Goal: Task Accomplishment & Management: Manage account settings

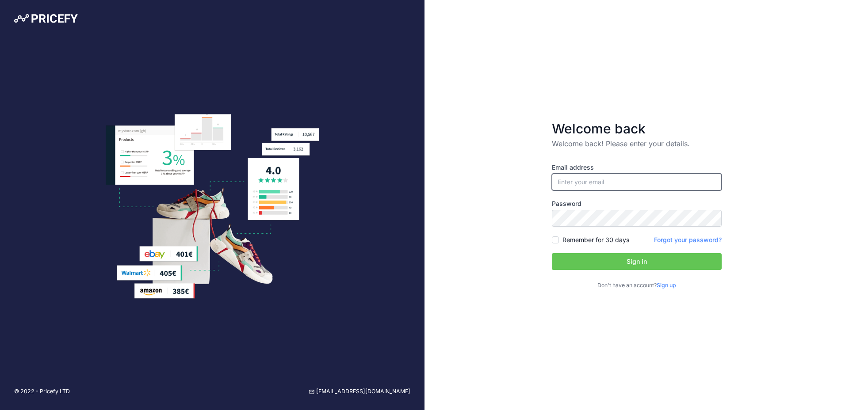
click at [608, 179] on input "email" at bounding box center [637, 182] width 170 height 17
click at [605, 153] on div "Email address Password Remember for 30 days Sign up" at bounding box center [637, 219] width 170 height 141
click at [619, 183] on input "email" at bounding box center [637, 182] width 170 height 17
type input "[EMAIL_ADDRESS][DOMAIN_NAME]"
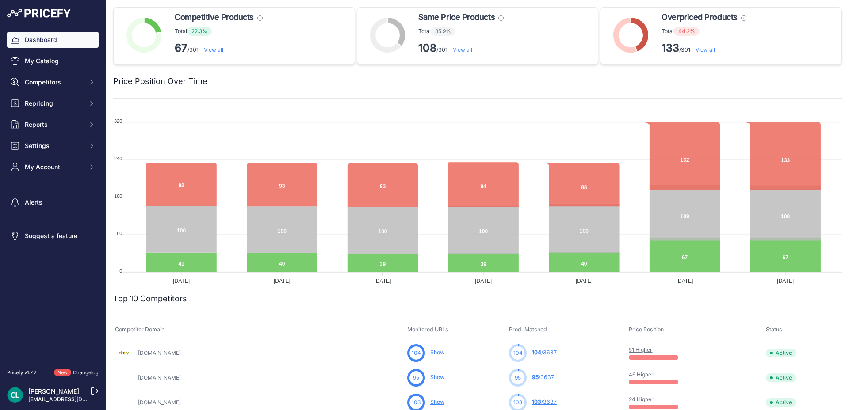
click at [312, 96] on div "Price Position Over Time" at bounding box center [477, 82] width 728 height 34
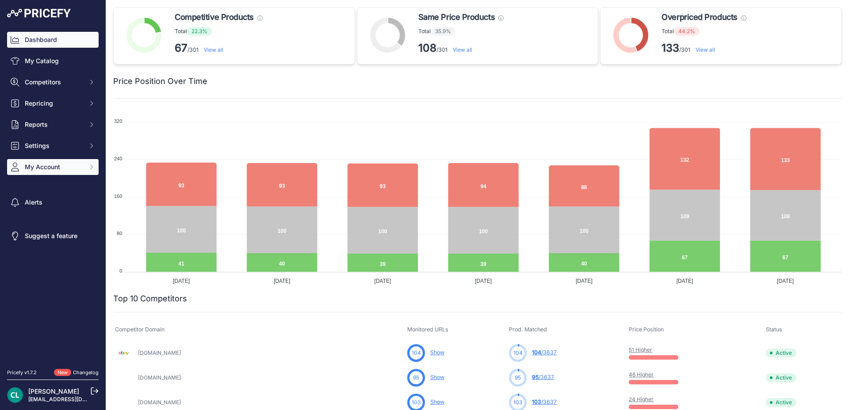
click at [53, 167] on span "My Account" at bounding box center [54, 167] width 58 height 9
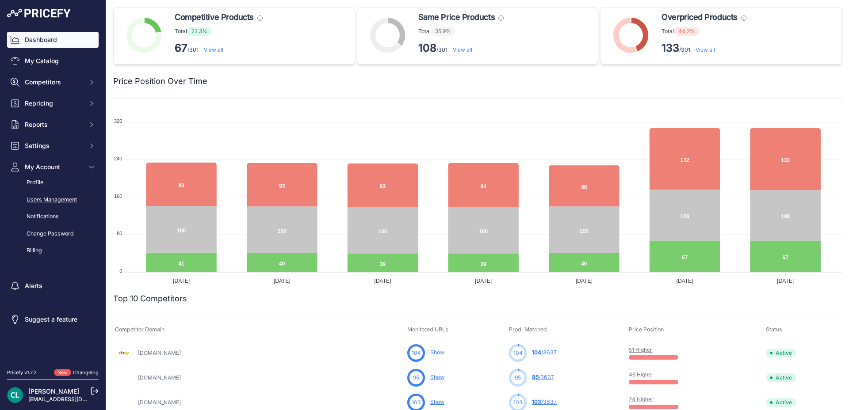
click at [48, 200] on link "Users Management" at bounding box center [52, 199] width 91 height 15
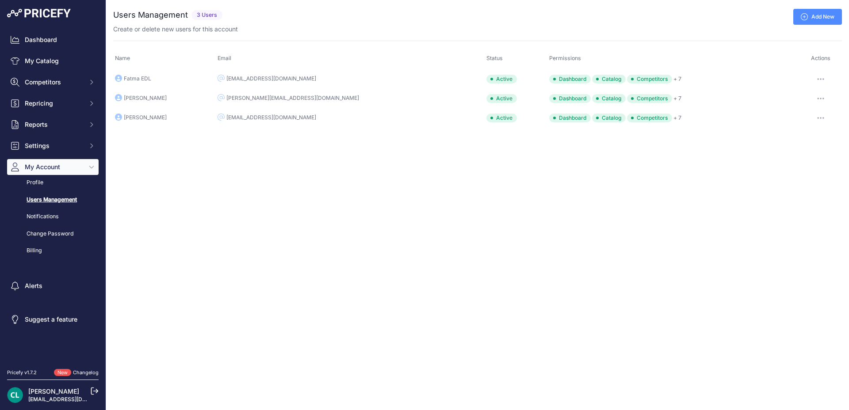
click at [802, 28] on div "Create or delete new users for this account" at bounding box center [477, 29] width 728 height 9
click at [802, 15] on icon at bounding box center [803, 16] width 7 height 7
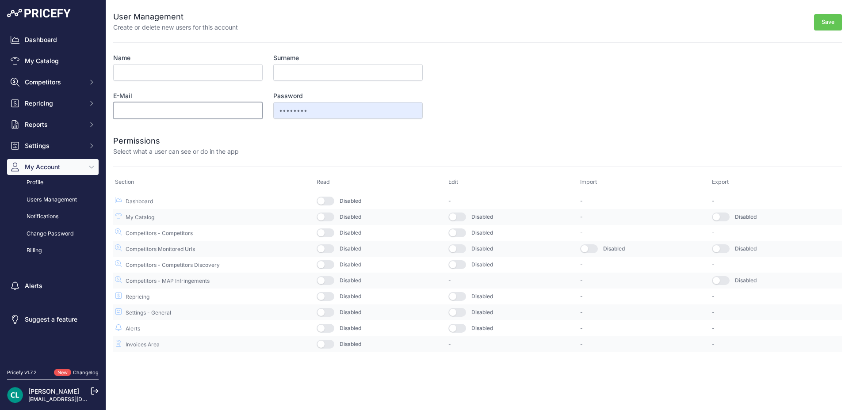
click at [182, 111] on input "E-Mail" at bounding box center [187, 110] width 149 height 17
paste input "dennis@sprinterstore.com"
type input "dennis@sprinterstore.com"
click at [167, 74] on input "Name" at bounding box center [187, 72] width 149 height 17
type input "Dennis"
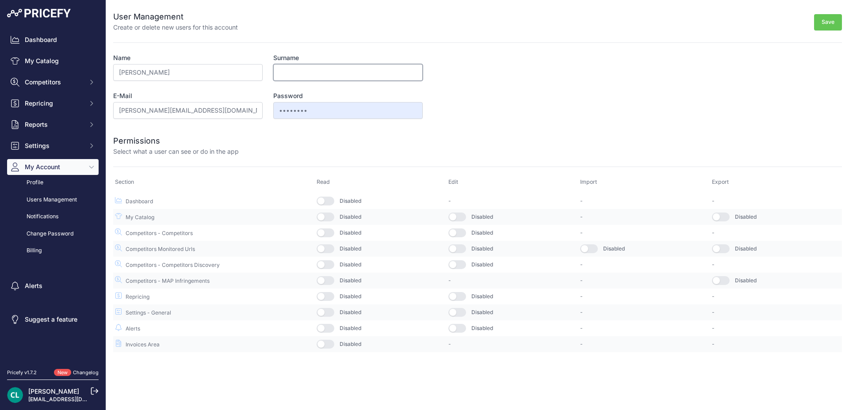
click at [302, 70] on input "Surname" at bounding box center [347, 72] width 149 height 17
type input "Sprinter Store"
click at [476, 80] on form "User Management Create or delete new users for this account Save Name Dennis Su…" at bounding box center [477, 176] width 728 height 352
click at [331, 202] on button "button" at bounding box center [325, 201] width 18 height 9
click at [331, 215] on button "button" at bounding box center [325, 217] width 18 height 9
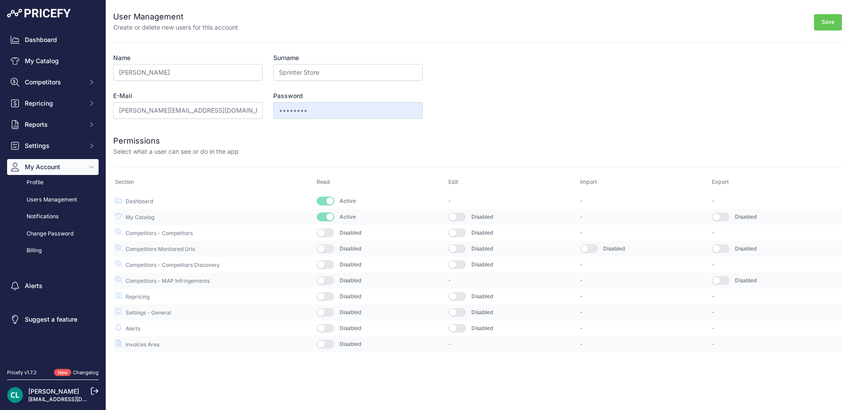
click at [325, 237] on td "Disabled" at bounding box center [381, 233] width 132 height 16
click at [325, 234] on button "button" at bounding box center [325, 233] width 18 height 9
click at [325, 249] on button "button" at bounding box center [325, 248] width 18 height 9
click at [325, 264] on button "button" at bounding box center [325, 264] width 18 height 9
click at [325, 282] on button "button" at bounding box center [325, 280] width 18 height 9
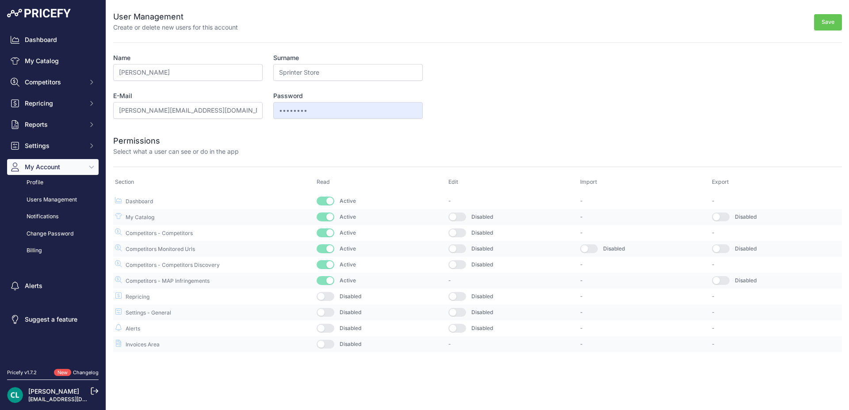
click at [325, 295] on button "button" at bounding box center [325, 296] width 18 height 9
click at [324, 312] on button "button" at bounding box center [325, 312] width 18 height 9
click at [327, 327] on button "button" at bounding box center [325, 328] width 18 height 9
click at [328, 344] on button "button" at bounding box center [325, 344] width 18 height 9
click at [462, 327] on button "button" at bounding box center [457, 328] width 18 height 9
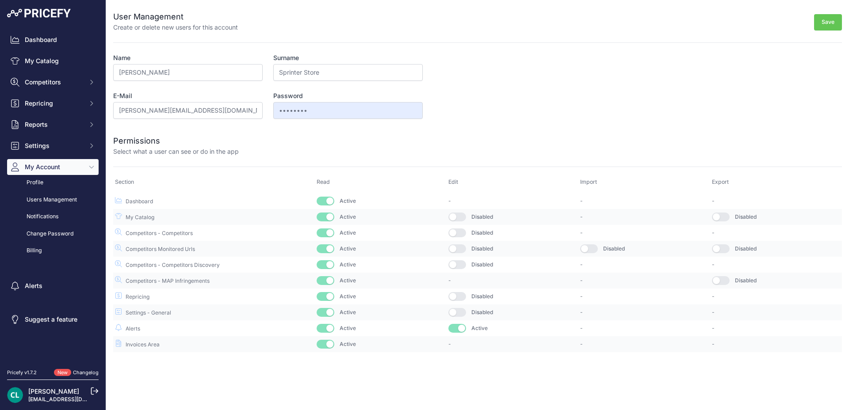
click at [462, 309] on button "button" at bounding box center [457, 312] width 18 height 9
click at [458, 296] on button "button" at bounding box center [457, 296] width 18 height 9
click at [457, 266] on button "button" at bounding box center [457, 264] width 18 height 9
click at [457, 251] on button "button" at bounding box center [457, 248] width 18 height 9
click at [457, 233] on button "button" at bounding box center [457, 233] width 18 height 9
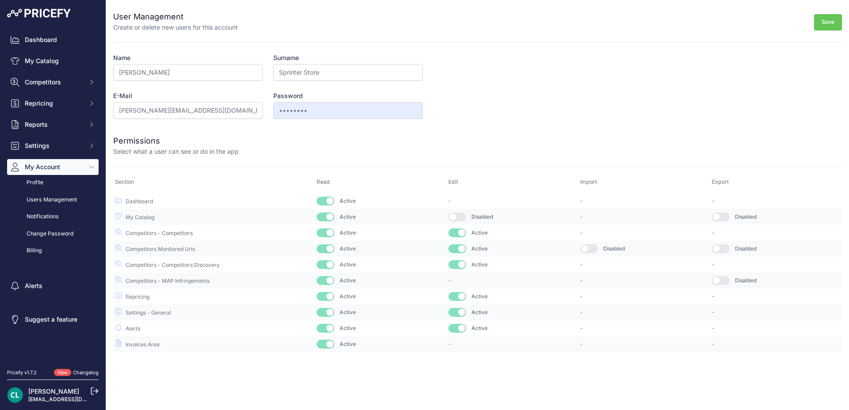
click at [459, 216] on button "button" at bounding box center [457, 217] width 18 height 9
click at [585, 250] on button "button" at bounding box center [589, 248] width 18 height 9
click at [717, 217] on button "button" at bounding box center [721, 217] width 18 height 9
click at [725, 247] on button "button" at bounding box center [721, 248] width 18 height 9
click at [723, 280] on button "button" at bounding box center [721, 280] width 18 height 9
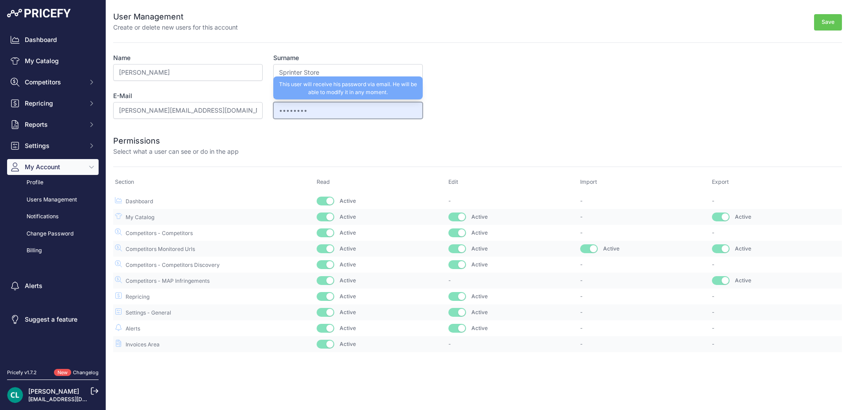
click at [333, 107] on input "••••••••" at bounding box center [347, 110] width 149 height 17
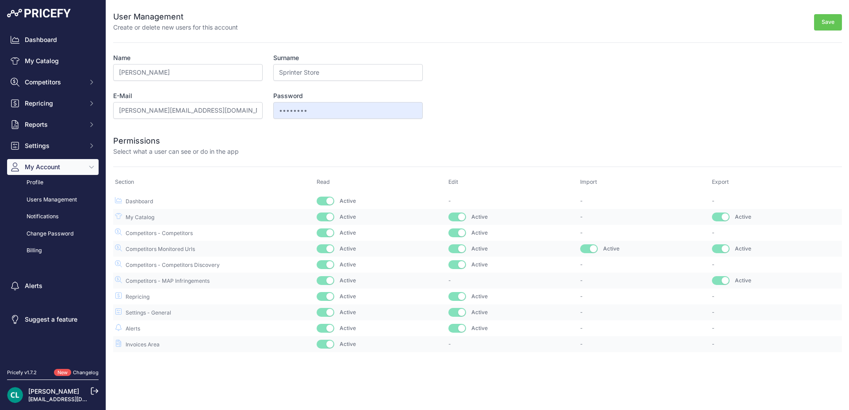
click at [369, 127] on div "Permissions Select what a user can see or do in the app" at bounding box center [477, 140] width 728 height 32
click at [535, 112] on form "User Management Create or delete new users for this account Save Name Dennis Su…" at bounding box center [477, 176] width 728 height 352
click at [828, 23] on button "Save" at bounding box center [828, 22] width 28 height 16
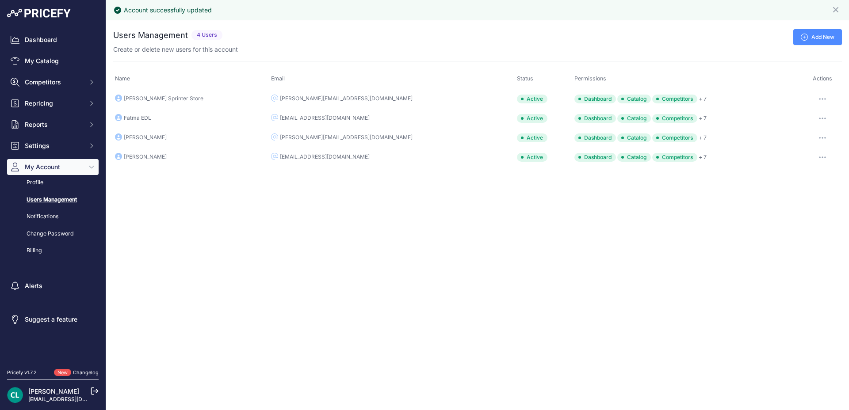
click at [235, 35] on div "Add New" at bounding box center [534, 37] width 616 height 16
